Goal: Complete application form

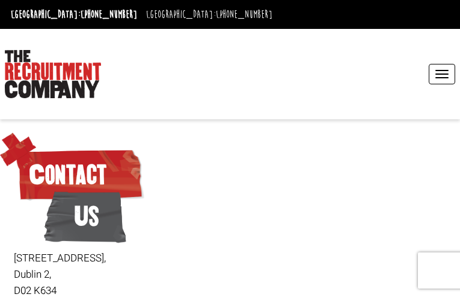
type input "OjEAkKwZ"
type input "ifomuloq38@gmail.com"
type input "2709683921"
